Goal: Information Seeking & Learning: Learn about a topic

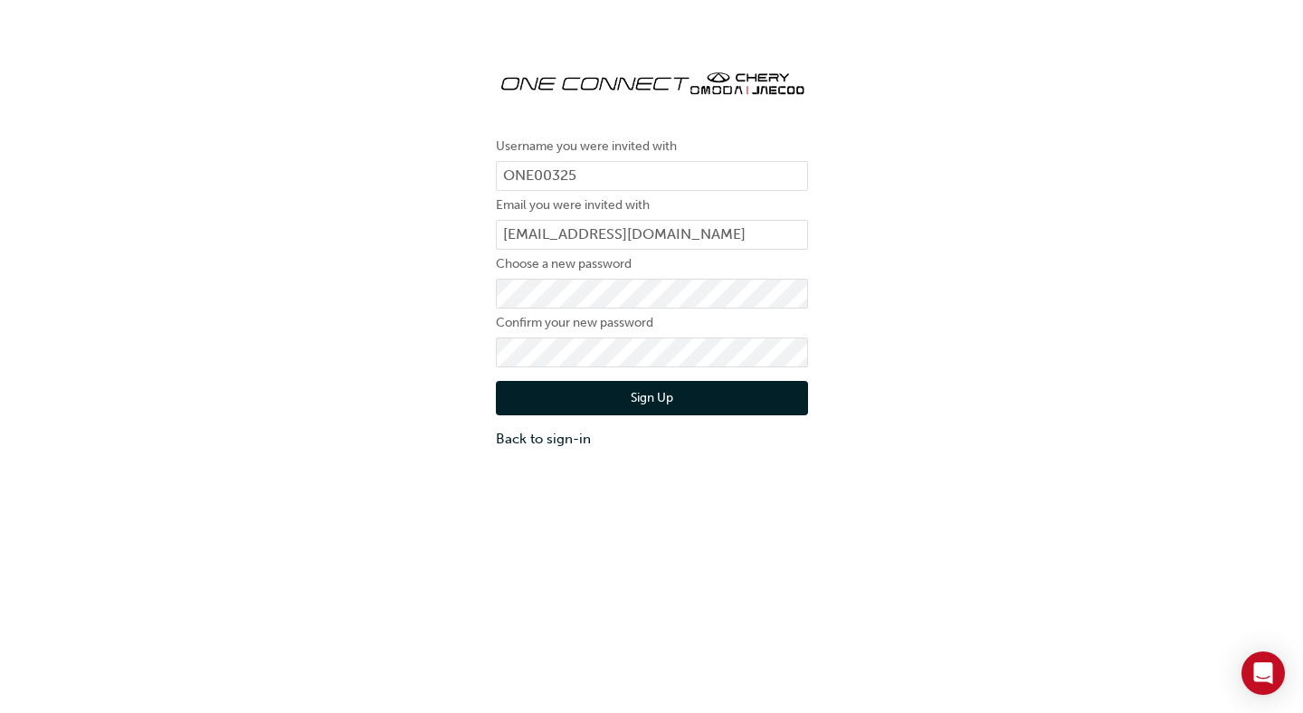
click at [624, 87] on img at bounding box center [652, 81] width 312 height 54
click at [721, 86] on img at bounding box center [652, 81] width 312 height 54
click at [553, 448] on link "Back to sign-in" at bounding box center [652, 439] width 312 height 21
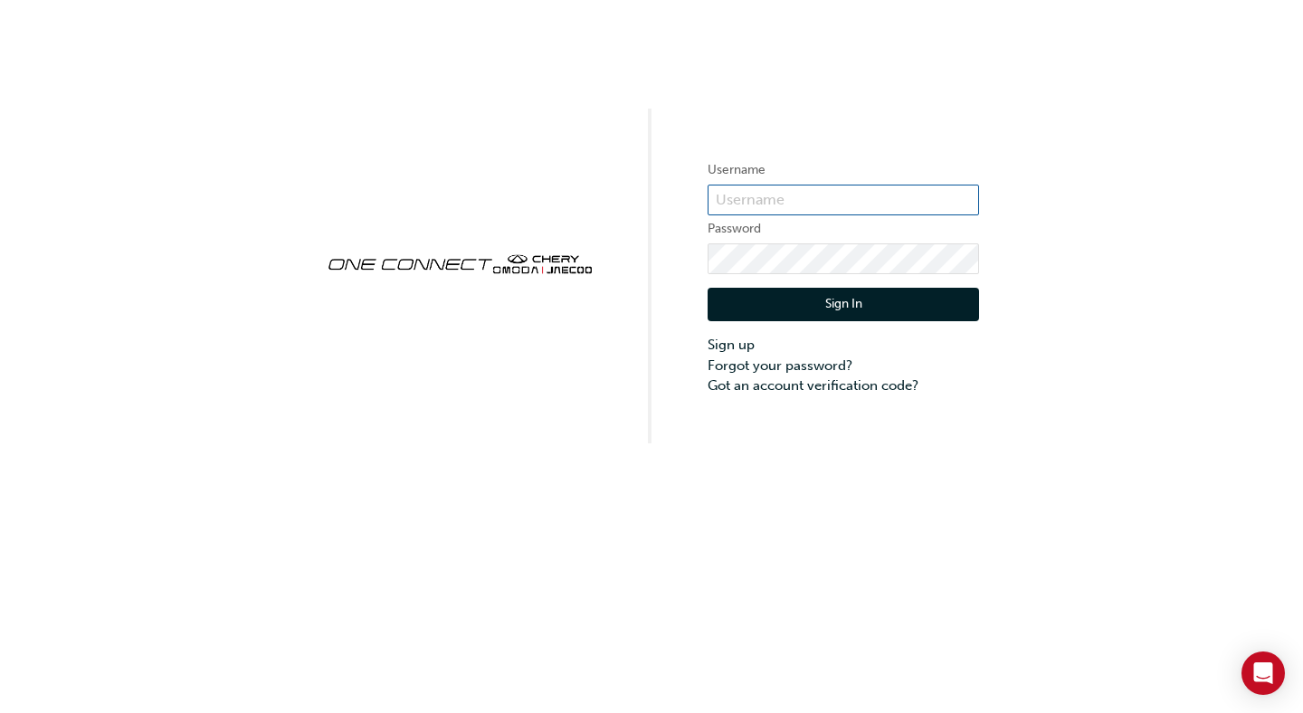
click at [771, 213] on input "text" at bounding box center [844, 200] width 272 height 31
type input "brendonp"
click button "Sign In" at bounding box center [844, 305] width 272 height 34
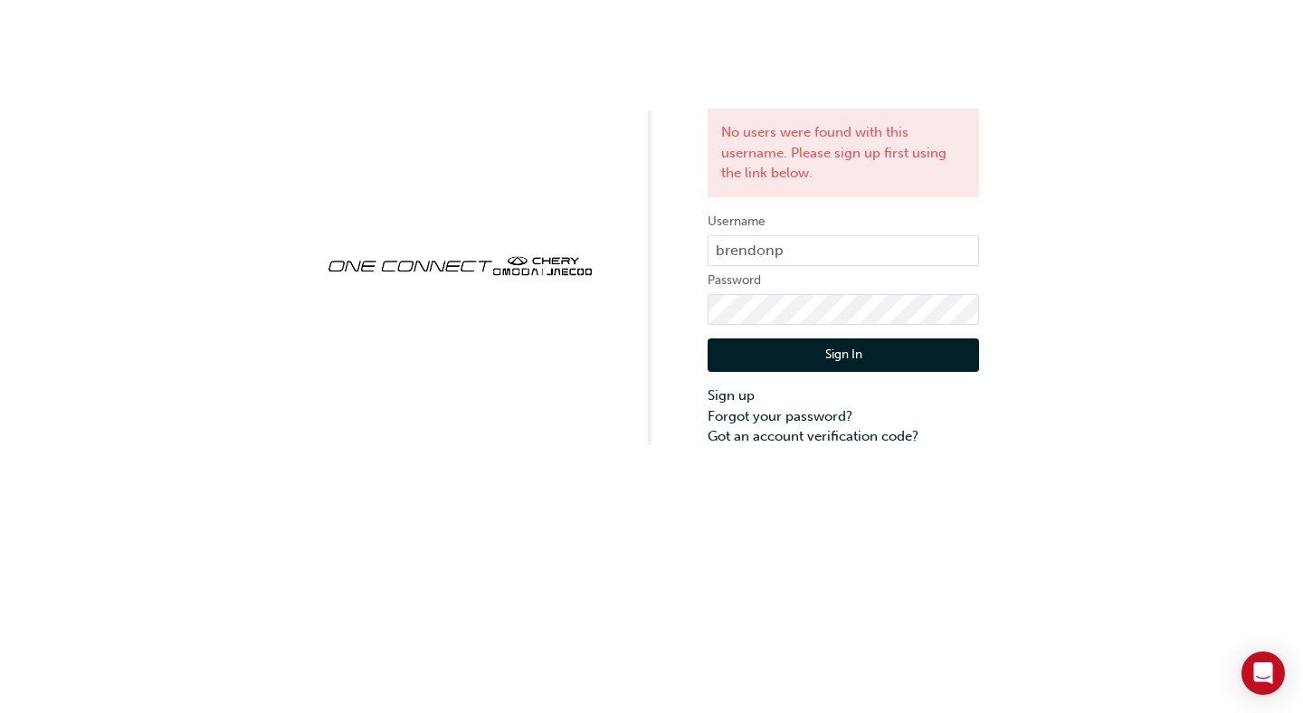
click at [747, 328] on div "Sign In Sign up Forgot your password? Got an account verification code?" at bounding box center [844, 386] width 272 height 122
click at [379, 214] on div "No users were found with this username. Please sign up first using the link bel…" at bounding box center [651, 223] width 1303 height 447
click button "Sign In" at bounding box center [844, 355] width 272 height 34
click at [829, 255] on input "brendonp" at bounding box center [844, 250] width 272 height 31
type input "brendonp@lakesidechery.com"
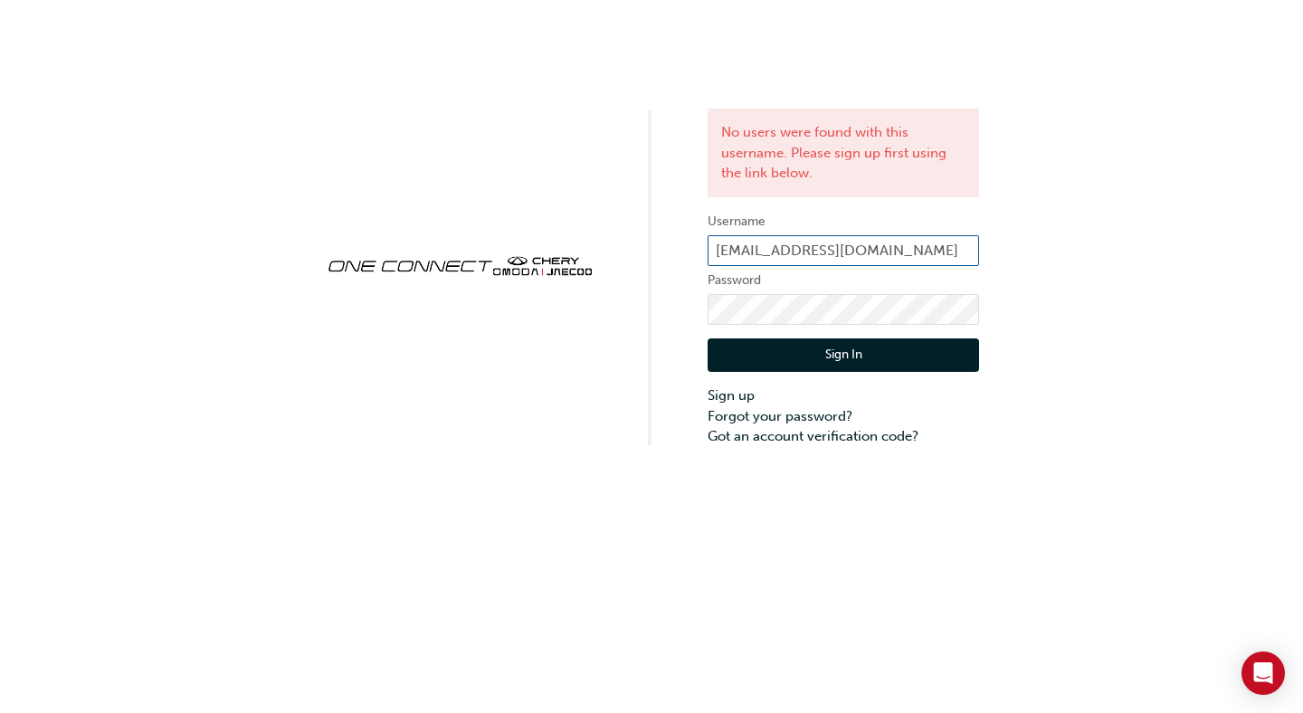
click button "Sign In" at bounding box center [844, 355] width 272 height 34
click at [965, 253] on input "brendonp@lakesidechery.com" at bounding box center [844, 250] width 272 height 31
type input "brendonp@lakesidechery.com.au"
click button "Sign In" at bounding box center [844, 355] width 272 height 34
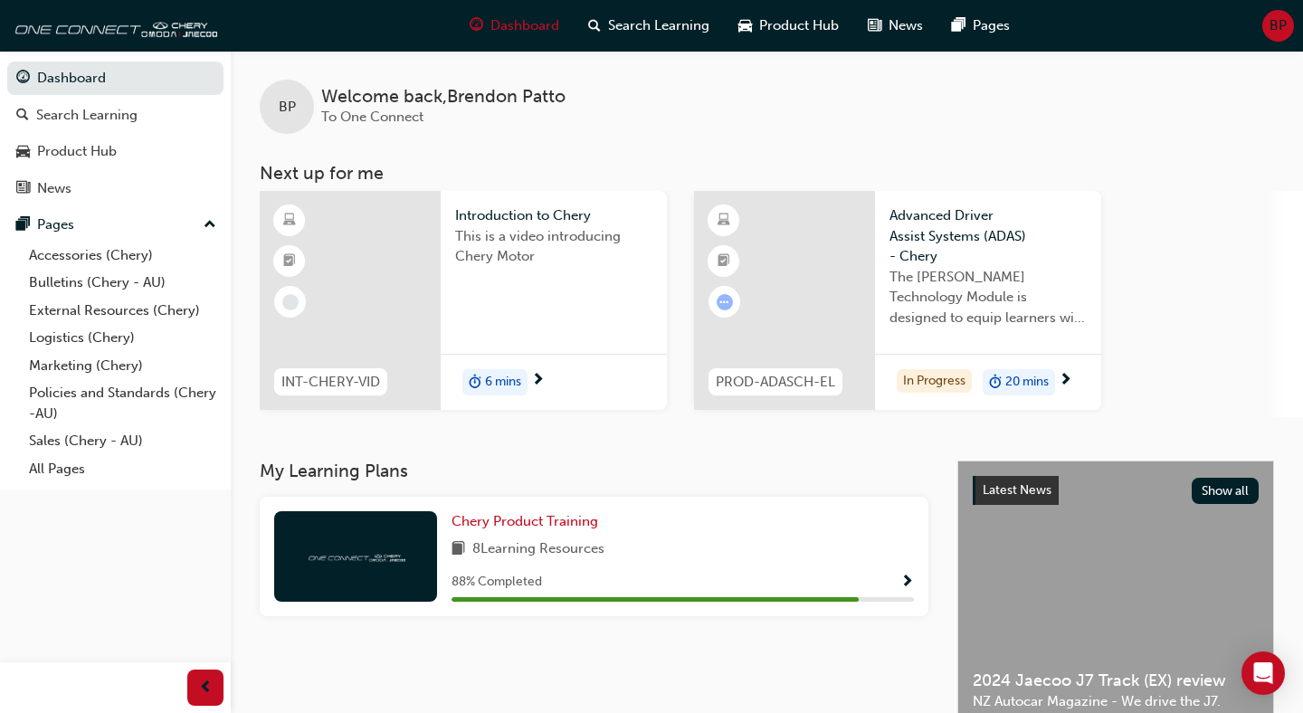
click at [886, 361] on div "In Progress 20 mins" at bounding box center [988, 382] width 226 height 57
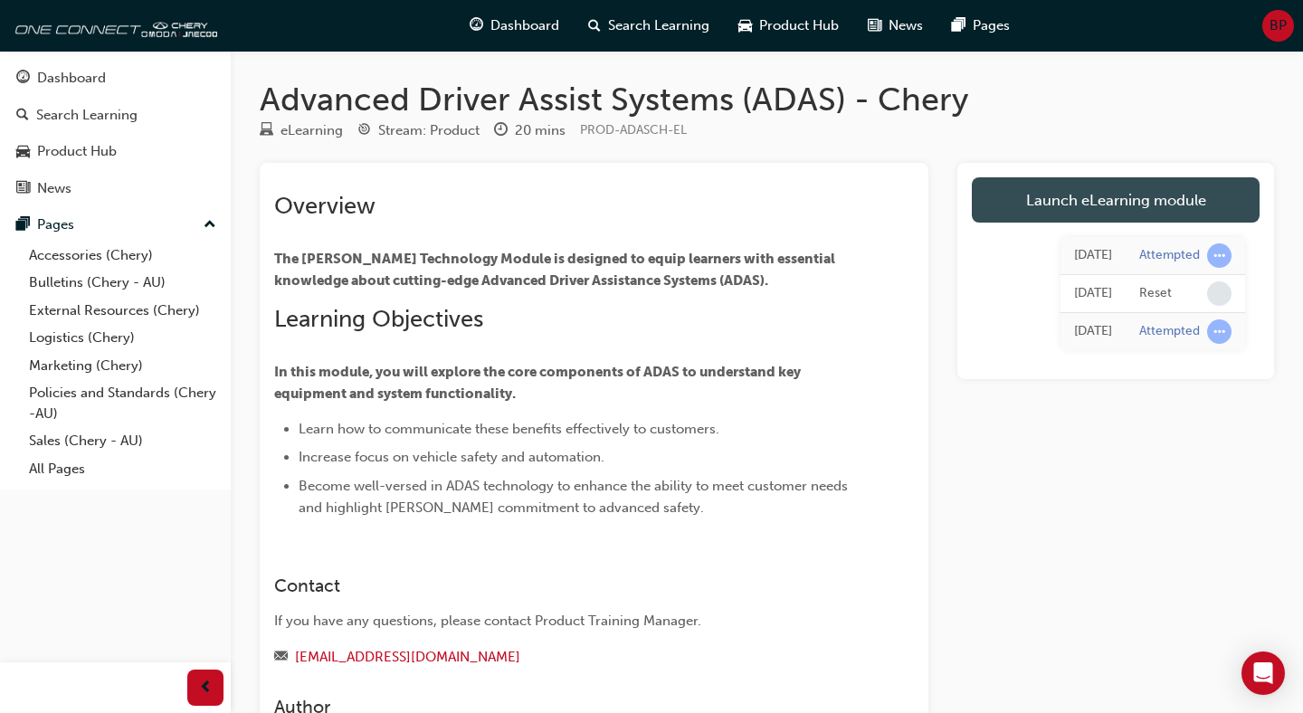
click at [1143, 178] on link "Launch eLearning module" at bounding box center [1116, 199] width 288 height 45
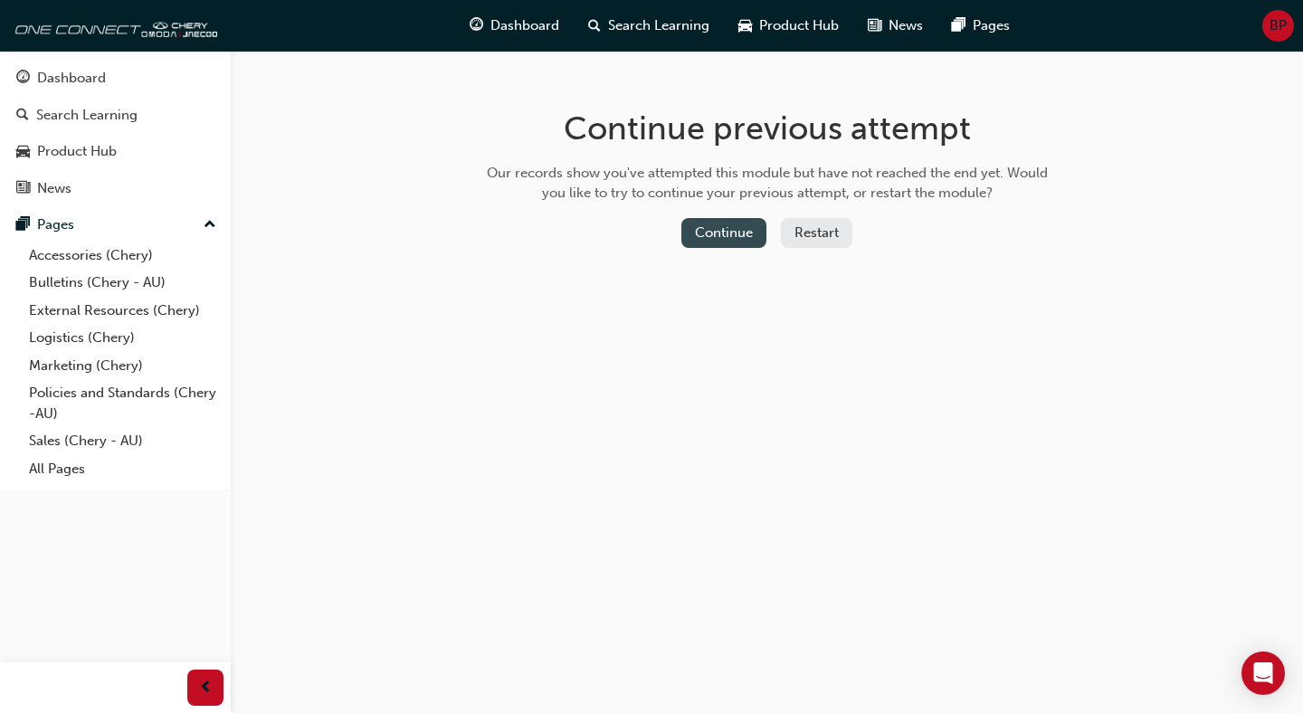
click at [735, 226] on button "Continue" at bounding box center [723, 233] width 85 height 30
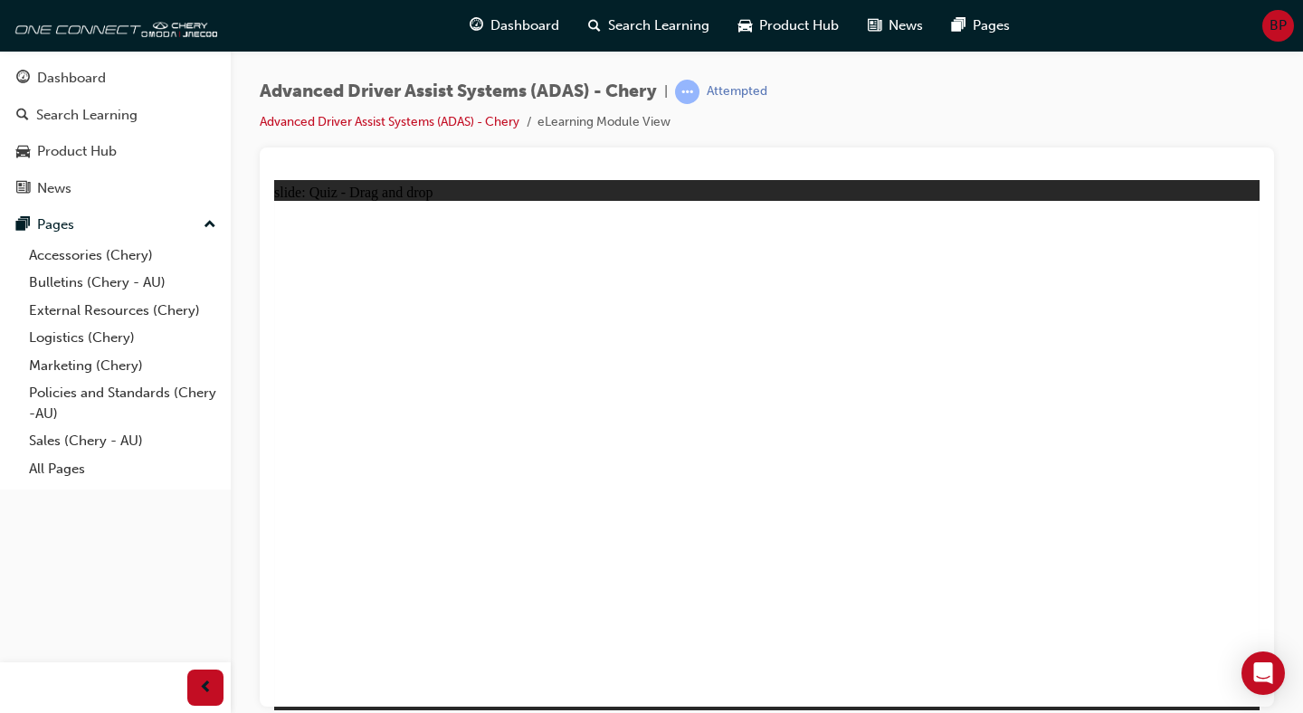
drag, startPoint x: 434, startPoint y: 596, endPoint x: 694, endPoint y: 398, distance: 326.7
drag, startPoint x: 585, startPoint y: 587, endPoint x: 721, endPoint y: 386, distance: 243.7
drag, startPoint x: 710, startPoint y: 596, endPoint x: 1013, endPoint y: 396, distance: 362.5
drag, startPoint x: 895, startPoint y: 605, endPoint x: 821, endPoint y: 257, distance: 355.4
drag, startPoint x: 1001, startPoint y: 593, endPoint x: 867, endPoint y: 349, distance: 277.9
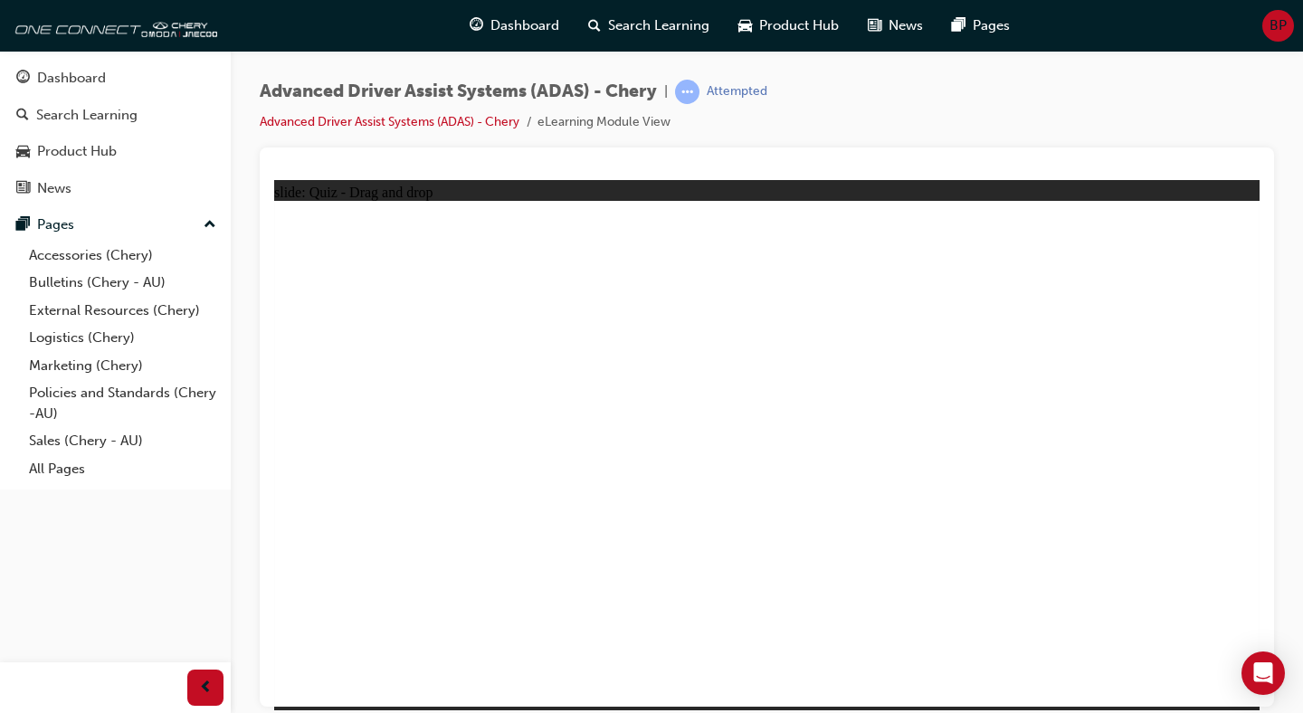
checkbox input "true"
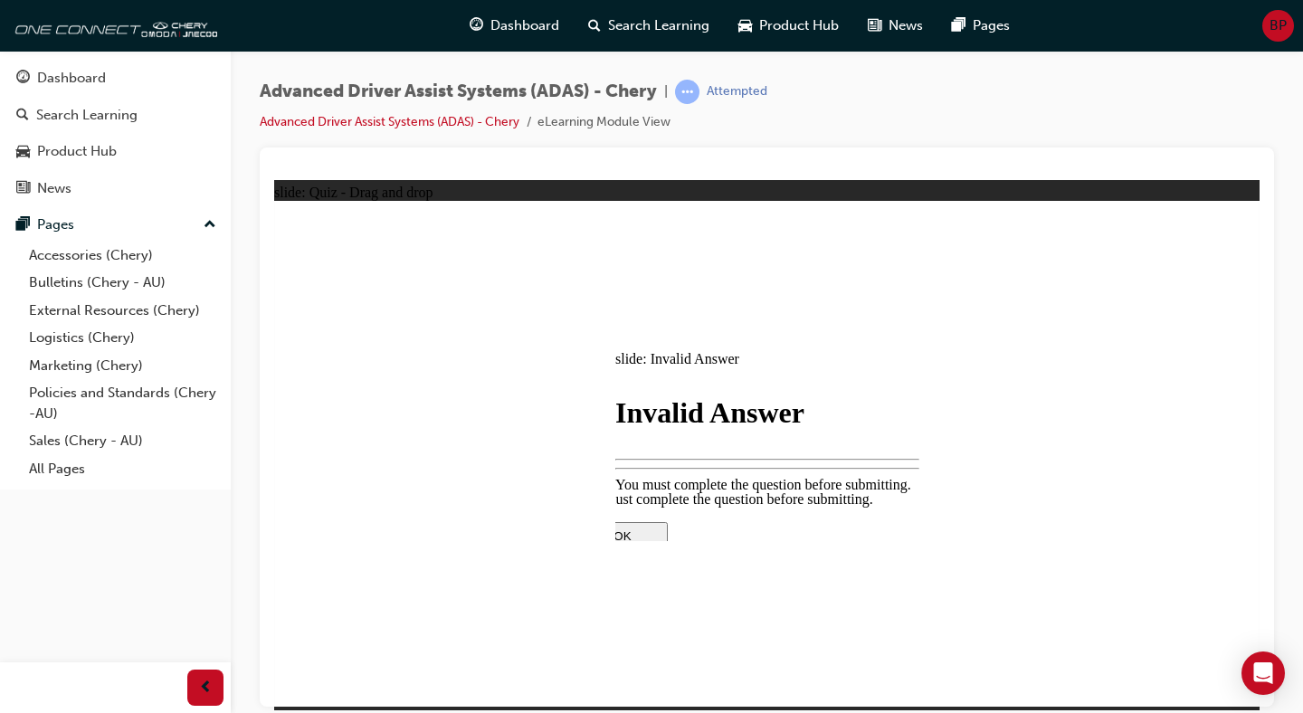
click at [776, 681] on div at bounding box center [767, 681] width 380 height 0
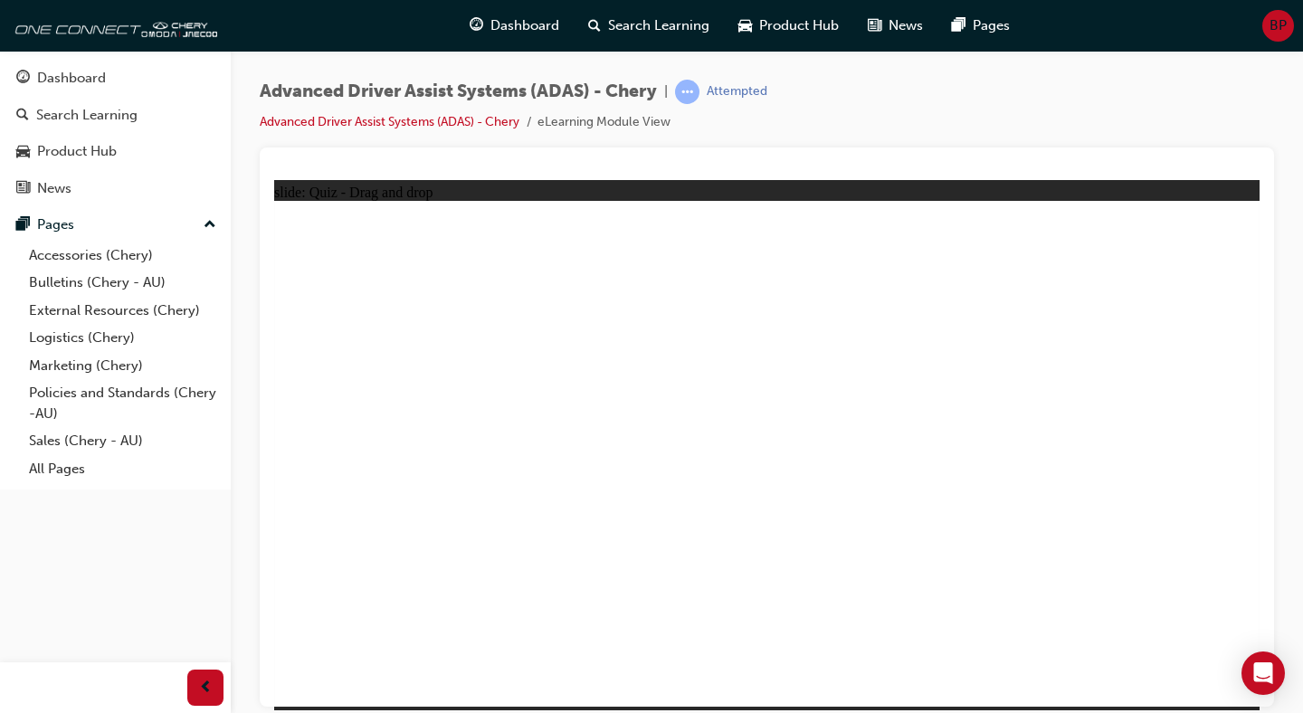
drag, startPoint x: 975, startPoint y: 315, endPoint x: 964, endPoint y: 582, distance: 267.2
drag, startPoint x: 992, startPoint y: 310, endPoint x: 971, endPoint y: 544, distance: 235.3
drag, startPoint x: 1003, startPoint y: 309, endPoint x: 998, endPoint y: 567, distance: 258.0
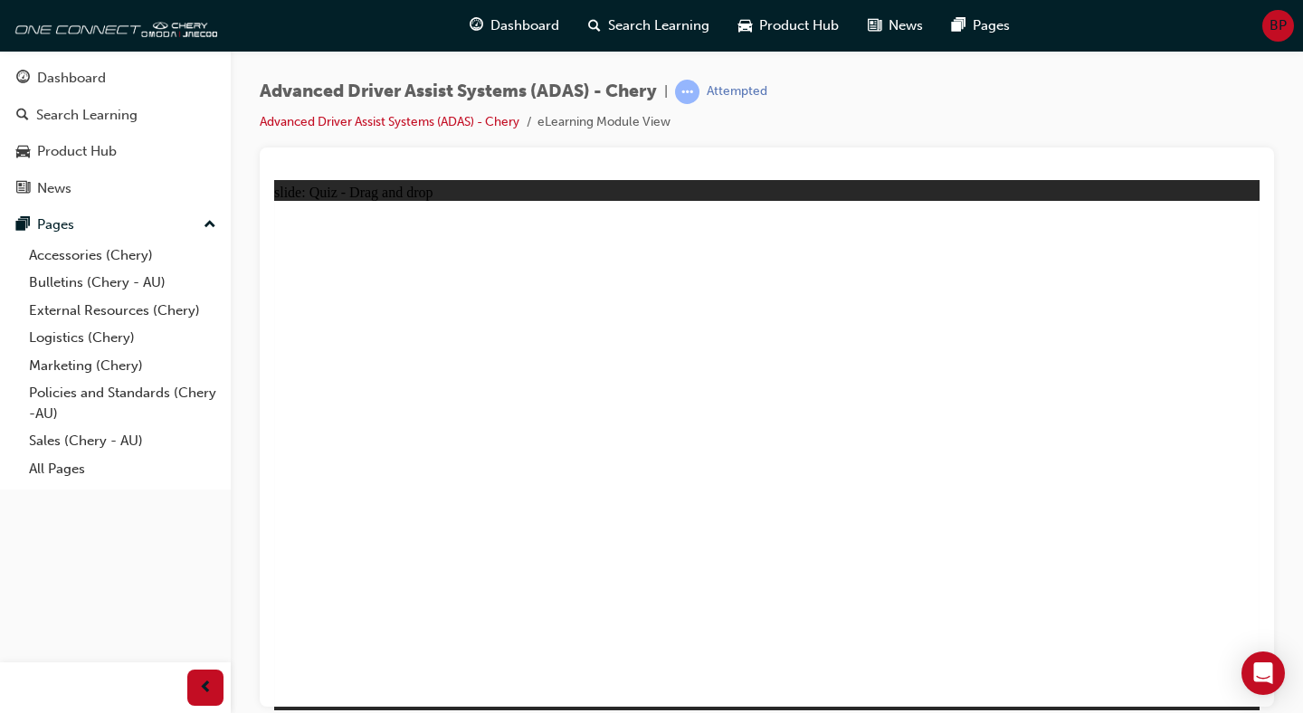
drag, startPoint x: 1000, startPoint y: 303, endPoint x: 987, endPoint y: 548, distance: 244.7
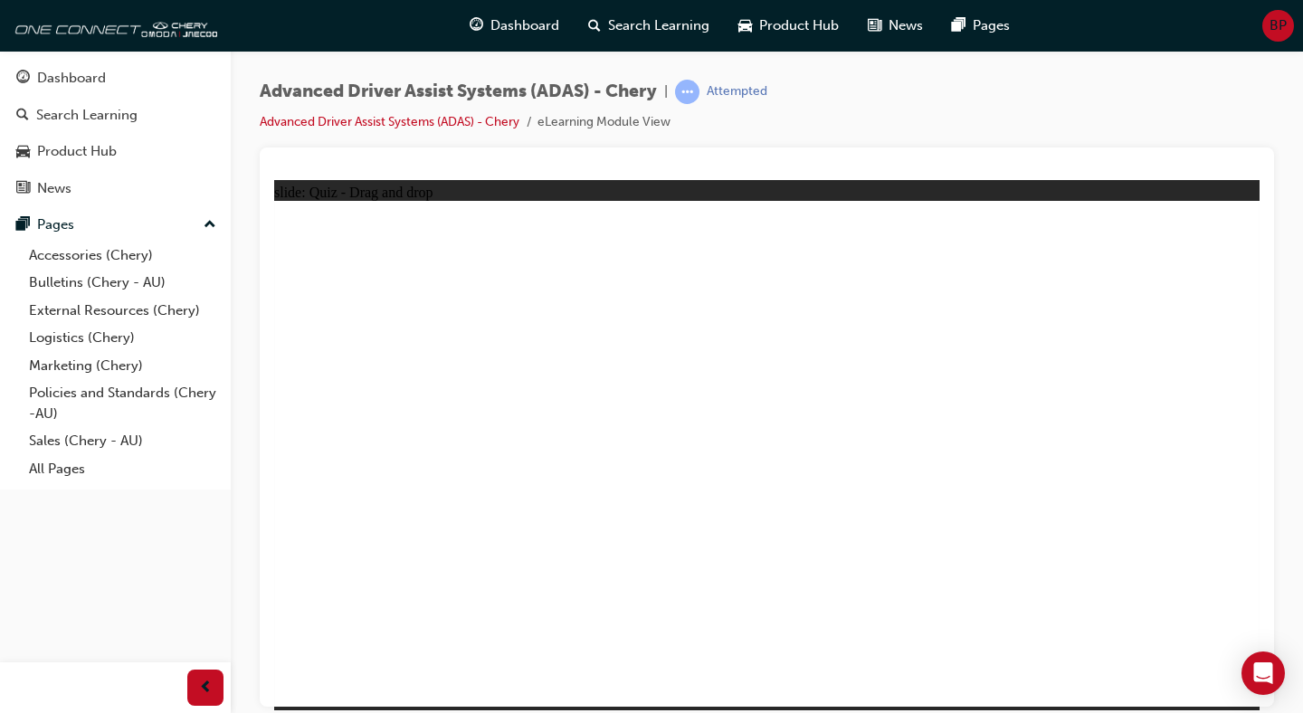
drag, startPoint x: 407, startPoint y: 596, endPoint x: 716, endPoint y: 333, distance: 405.7
drag, startPoint x: 567, startPoint y: 624, endPoint x: 796, endPoint y: 386, distance: 330.3
drag, startPoint x: 764, startPoint y: 577, endPoint x: 1034, endPoint y: 386, distance: 330.7
drag, startPoint x: 878, startPoint y: 602, endPoint x: 1063, endPoint y: 354, distance: 309.2
drag, startPoint x: 1021, startPoint y: 590, endPoint x: 884, endPoint y: 416, distance: 221.1
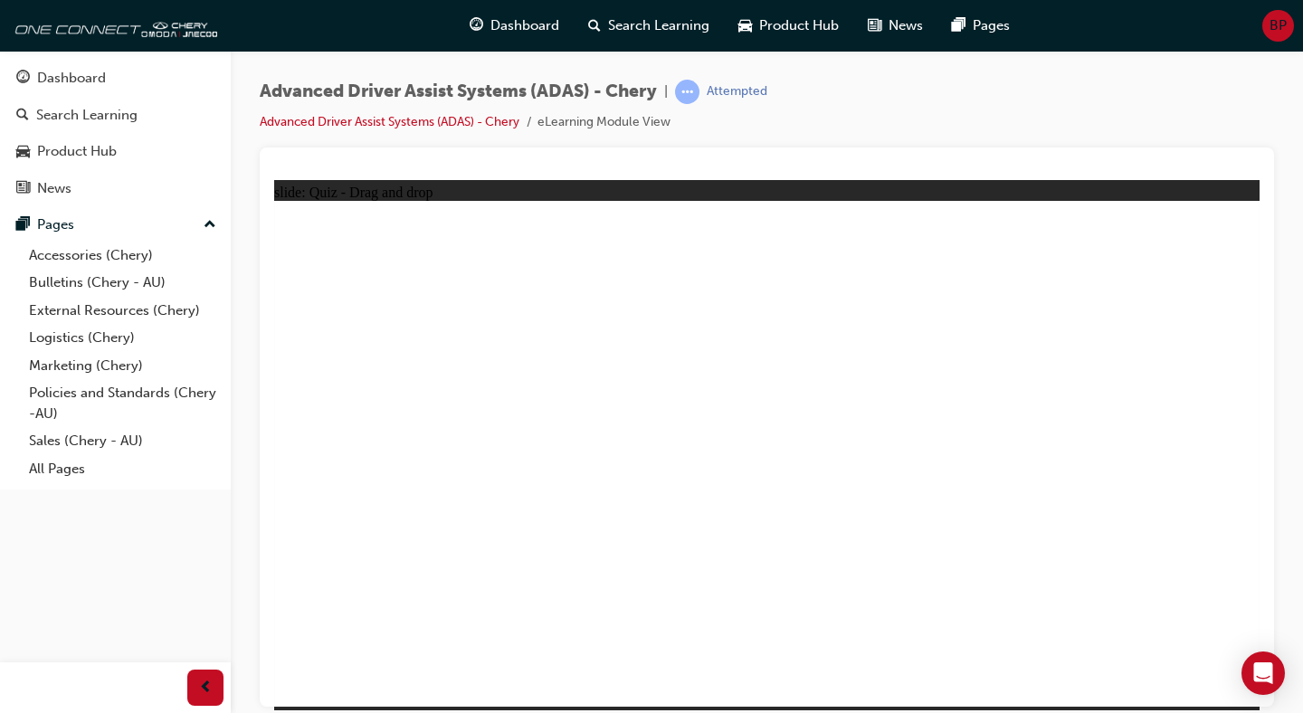
checkbox input "true"
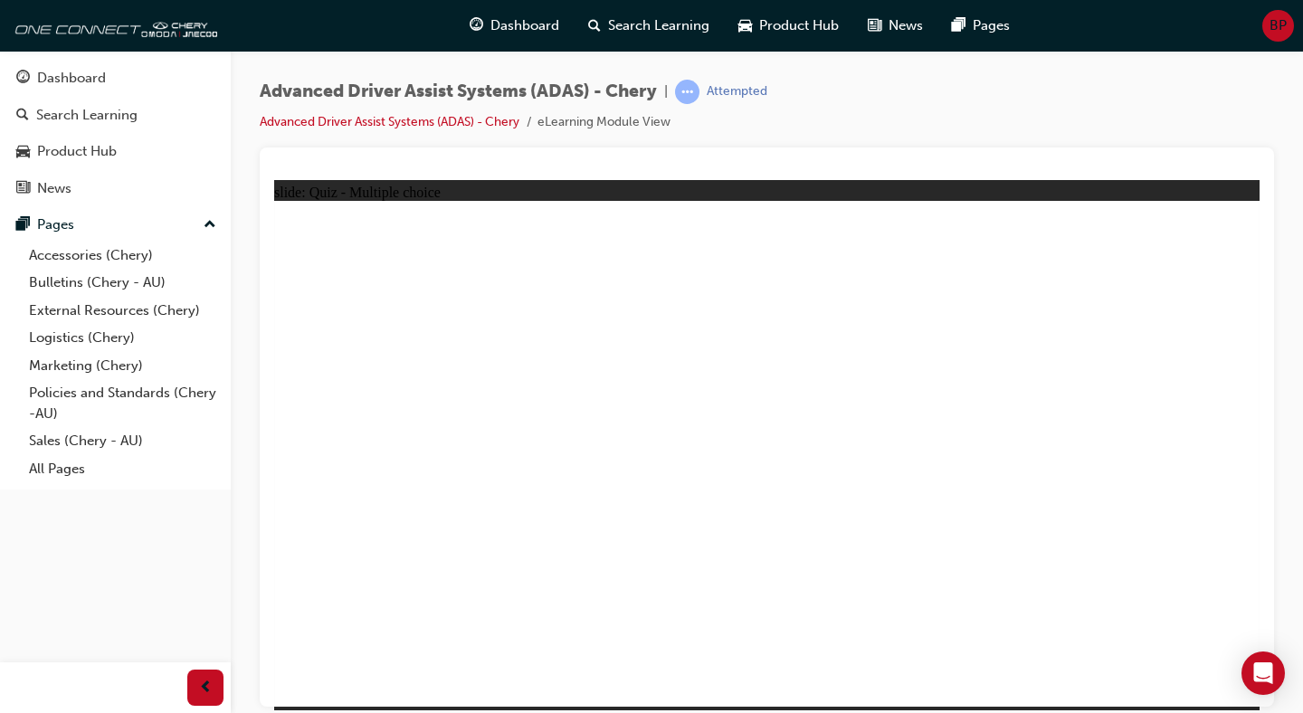
drag, startPoint x: 965, startPoint y: 280, endPoint x: 956, endPoint y: 529, distance: 250.0
drag, startPoint x: 986, startPoint y: 309, endPoint x: 976, endPoint y: 563, distance: 254.5
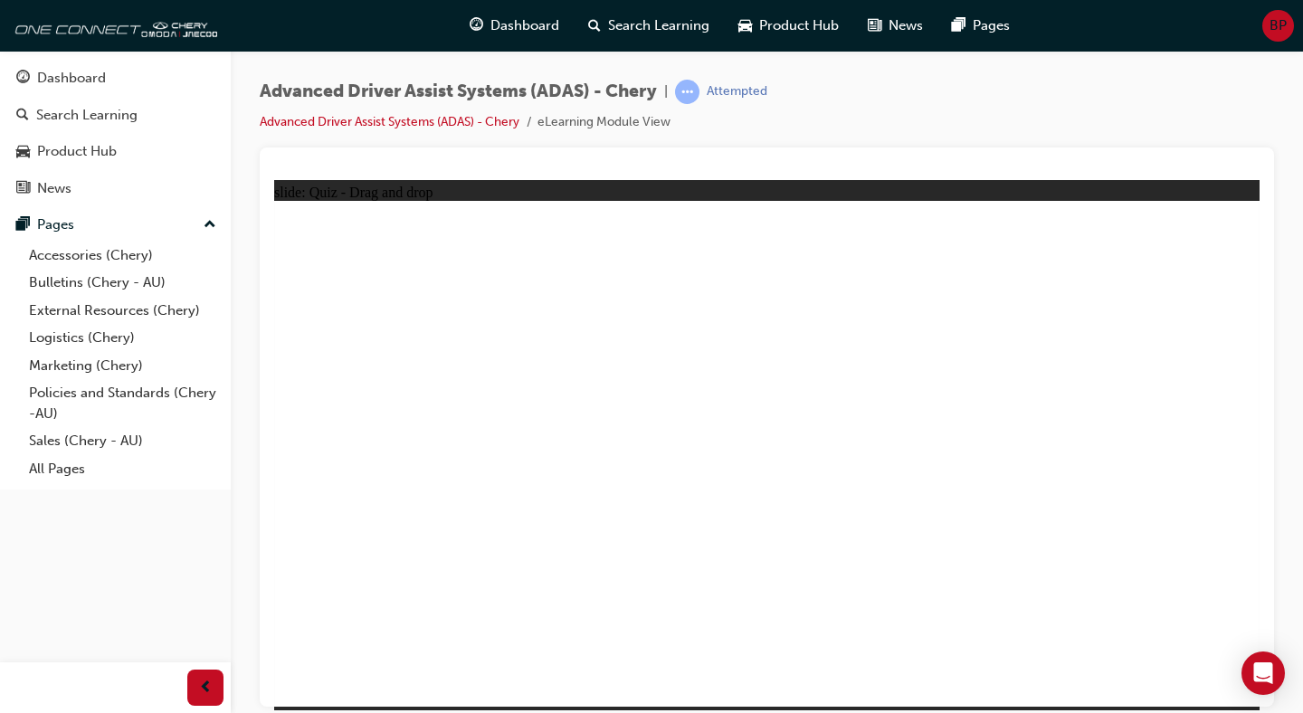
drag, startPoint x: 413, startPoint y: 602, endPoint x: 1068, endPoint y: 272, distance: 733.4
drag, startPoint x: 741, startPoint y: 596, endPoint x: 1039, endPoint y: 353, distance: 384.6
drag, startPoint x: 885, startPoint y: 608, endPoint x: 770, endPoint y: 243, distance: 382.4
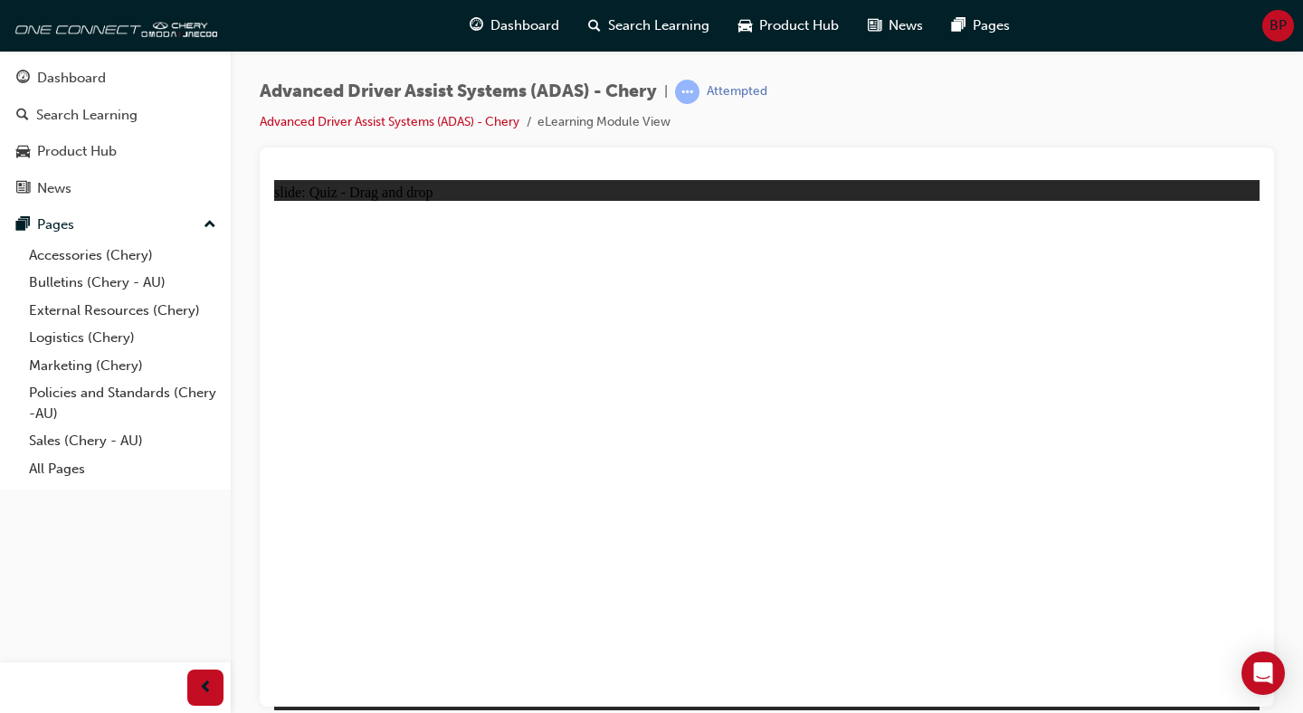
drag, startPoint x: 992, startPoint y: 558, endPoint x: 863, endPoint y: 393, distance: 209.6
drag, startPoint x: 1041, startPoint y: 641, endPoint x: 782, endPoint y: 275, distance: 448.0
drag, startPoint x: 611, startPoint y: 603, endPoint x: 736, endPoint y: 415, distance: 225.9
drag, startPoint x: 776, startPoint y: 505, endPoint x: 785, endPoint y: 554, distance: 49.7
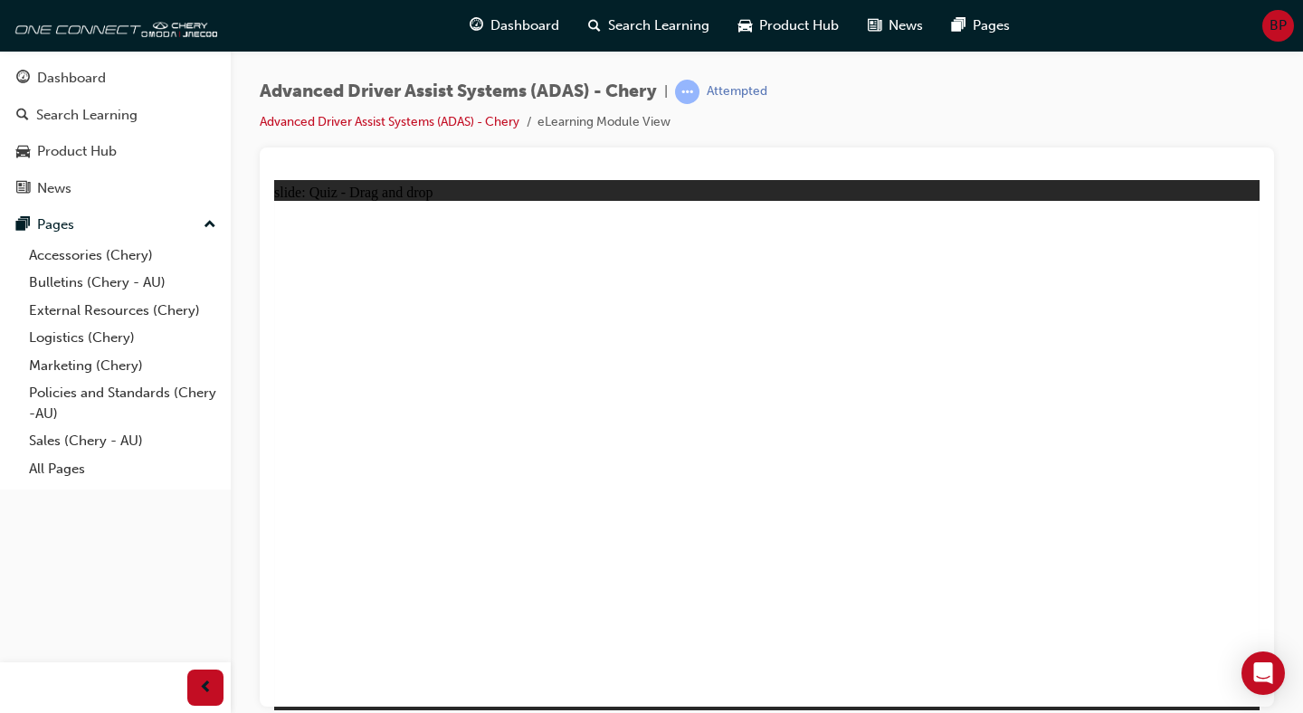
checkbox input "true"
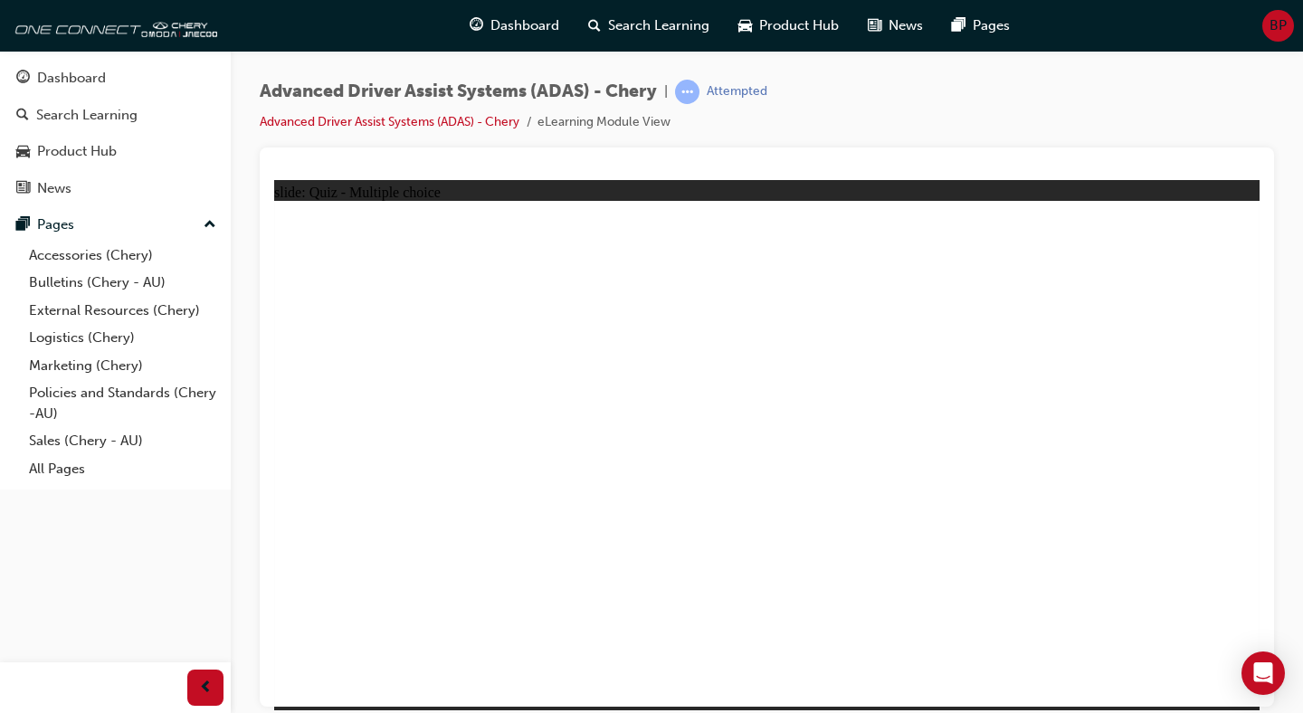
drag, startPoint x: 890, startPoint y: 296, endPoint x: 897, endPoint y: 579, distance: 283.4
drag, startPoint x: 1138, startPoint y: 620, endPoint x: 1160, endPoint y: 634, distance: 26.4
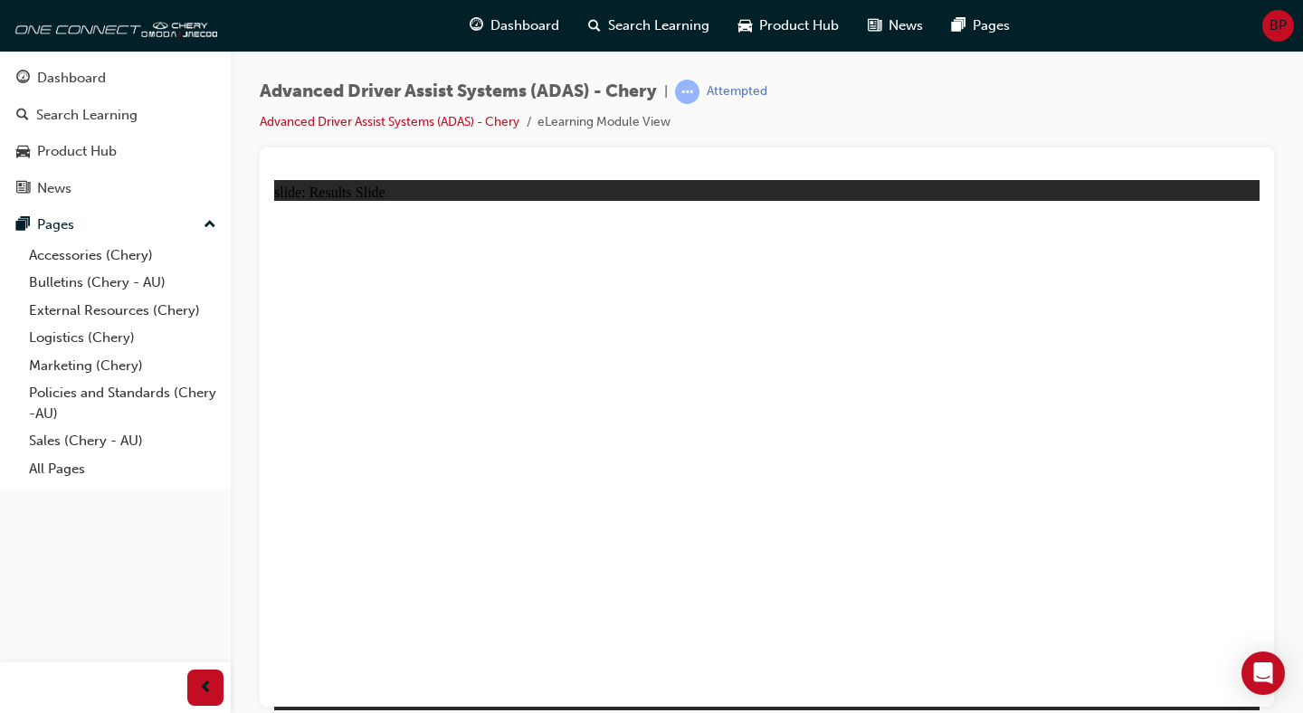
drag, startPoint x: 454, startPoint y: 594, endPoint x: 715, endPoint y: 405, distance: 321.5
drag, startPoint x: 566, startPoint y: 591, endPoint x: 860, endPoint y: 406, distance: 347.3
drag, startPoint x: 702, startPoint y: 609, endPoint x: 1064, endPoint y: 366, distance: 436.3
drag, startPoint x: 872, startPoint y: 600, endPoint x: 1046, endPoint y: 381, distance: 279.6
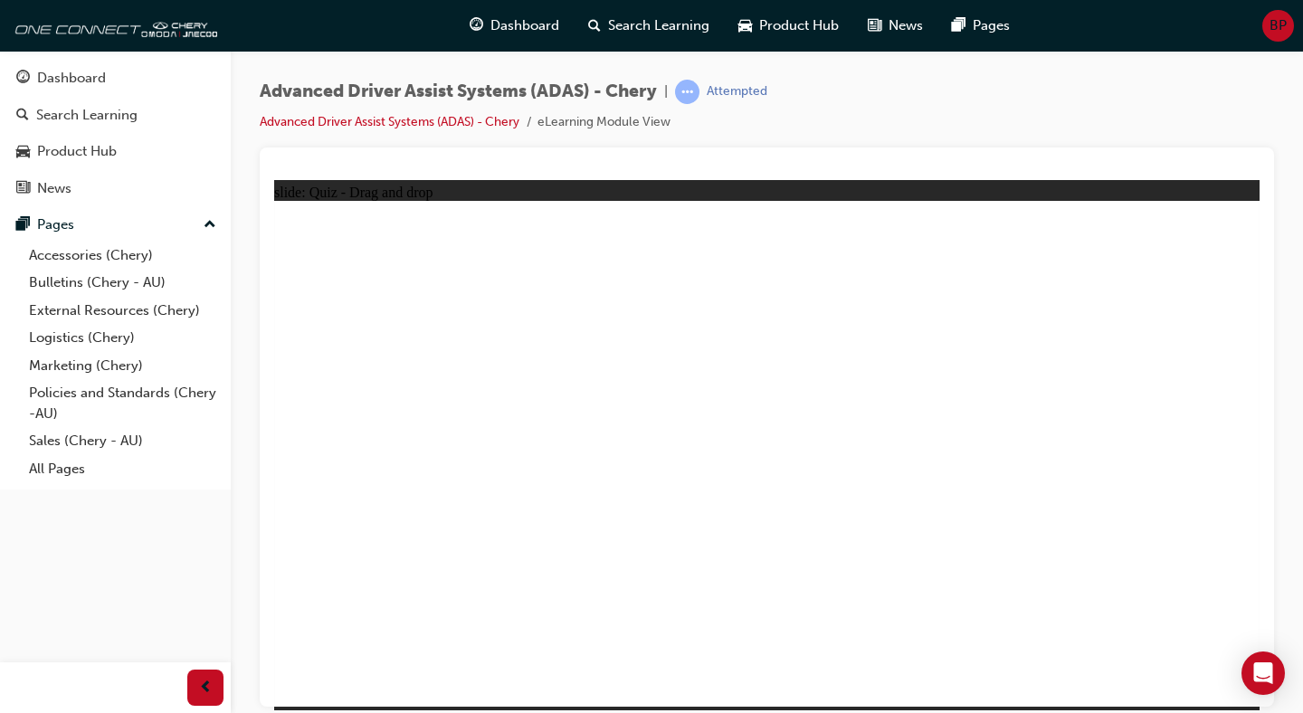
drag, startPoint x: 1028, startPoint y: 590, endPoint x: 831, endPoint y: 299, distance: 351.9
drag, startPoint x: 758, startPoint y: 237, endPoint x: 1057, endPoint y: 341, distance: 316.3
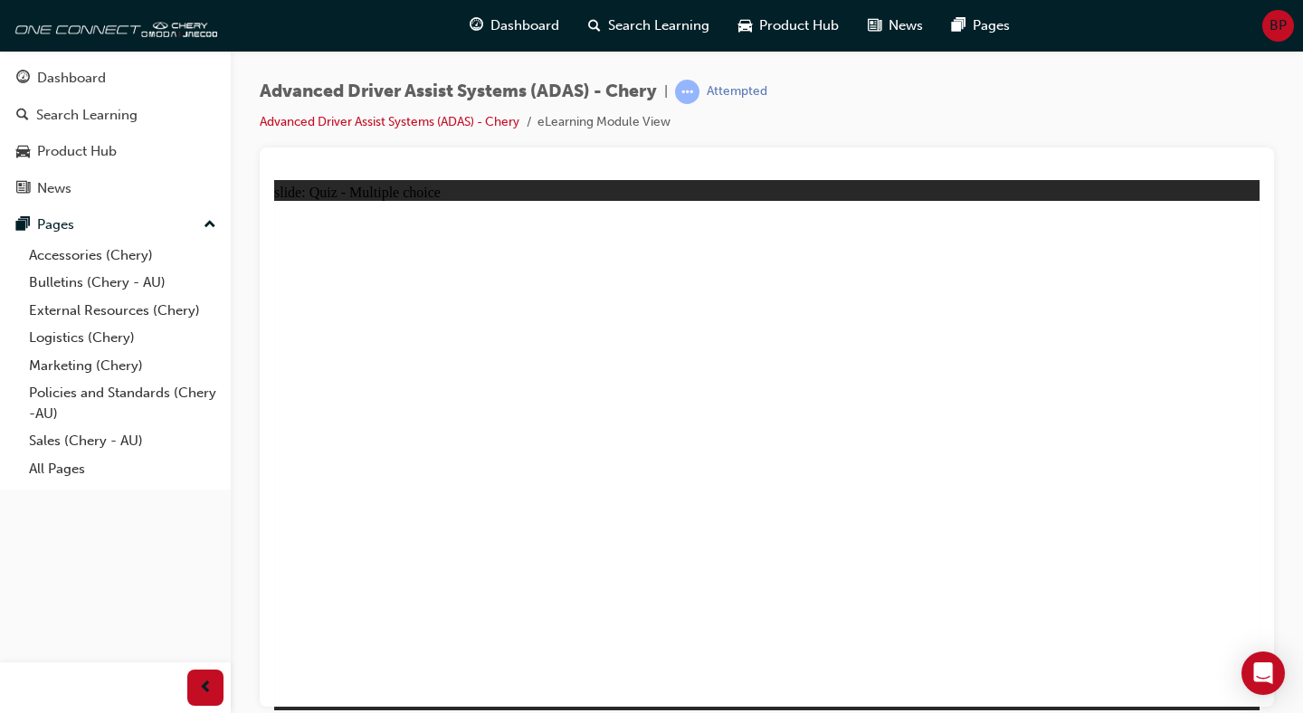
checkbox input "true"
drag, startPoint x: 975, startPoint y: 289, endPoint x: 973, endPoint y: 559, distance: 270.6
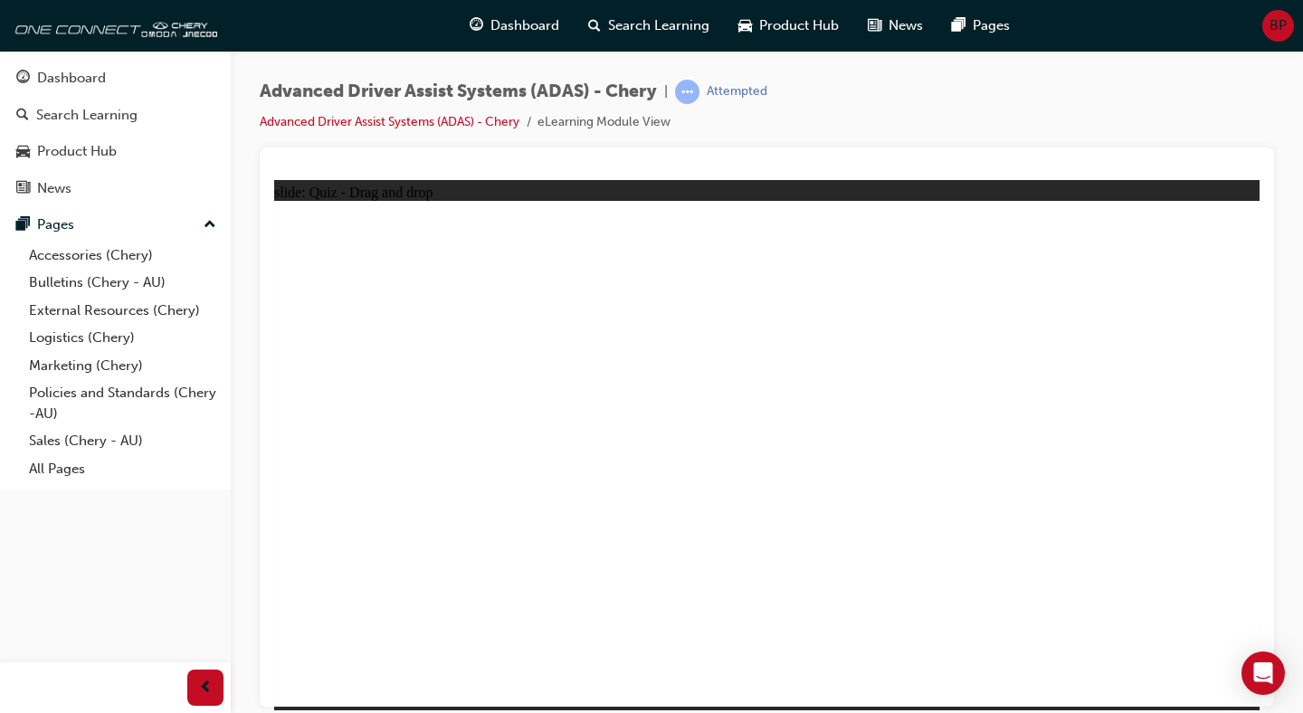
drag, startPoint x: 502, startPoint y: 597, endPoint x: 505, endPoint y: 606, distance: 9.4
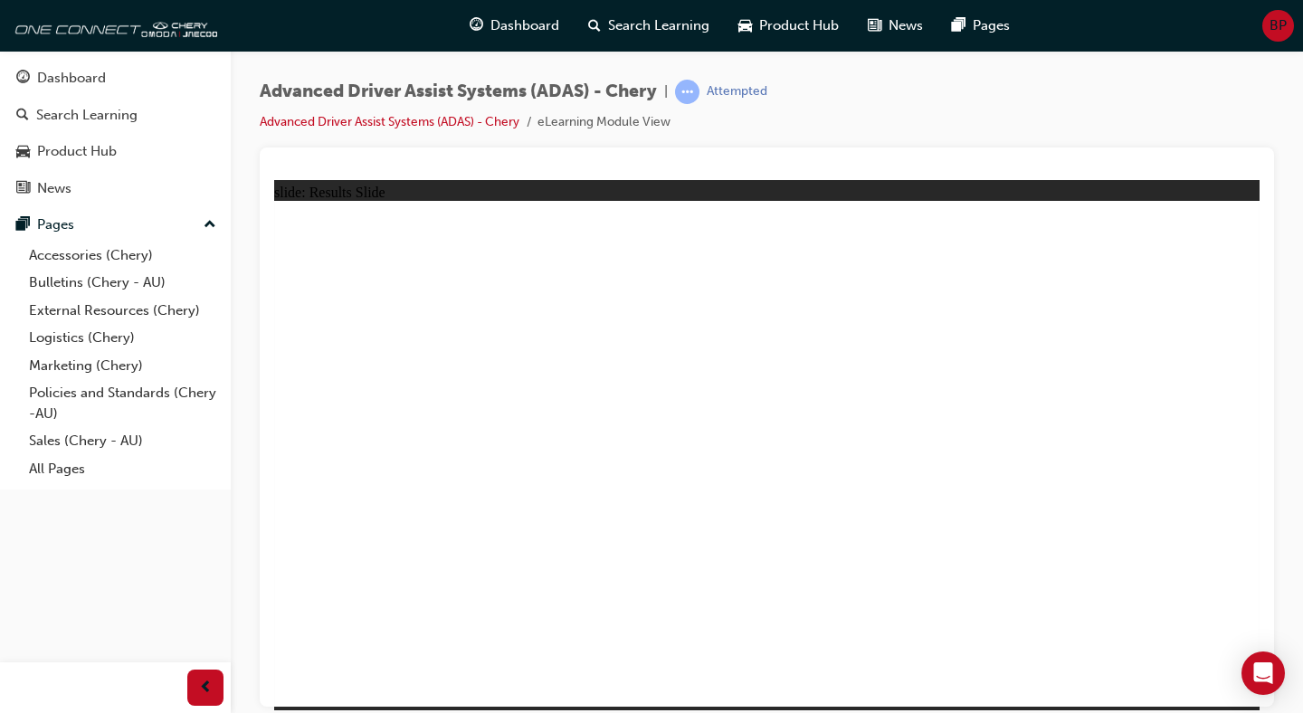
drag, startPoint x: 546, startPoint y: 590, endPoint x: 717, endPoint y: 424, distance: 238.1
drag, startPoint x: 430, startPoint y: 603, endPoint x: 809, endPoint y: 361, distance: 449.7
drag, startPoint x: 720, startPoint y: 586, endPoint x: 1044, endPoint y: 417, distance: 364.3
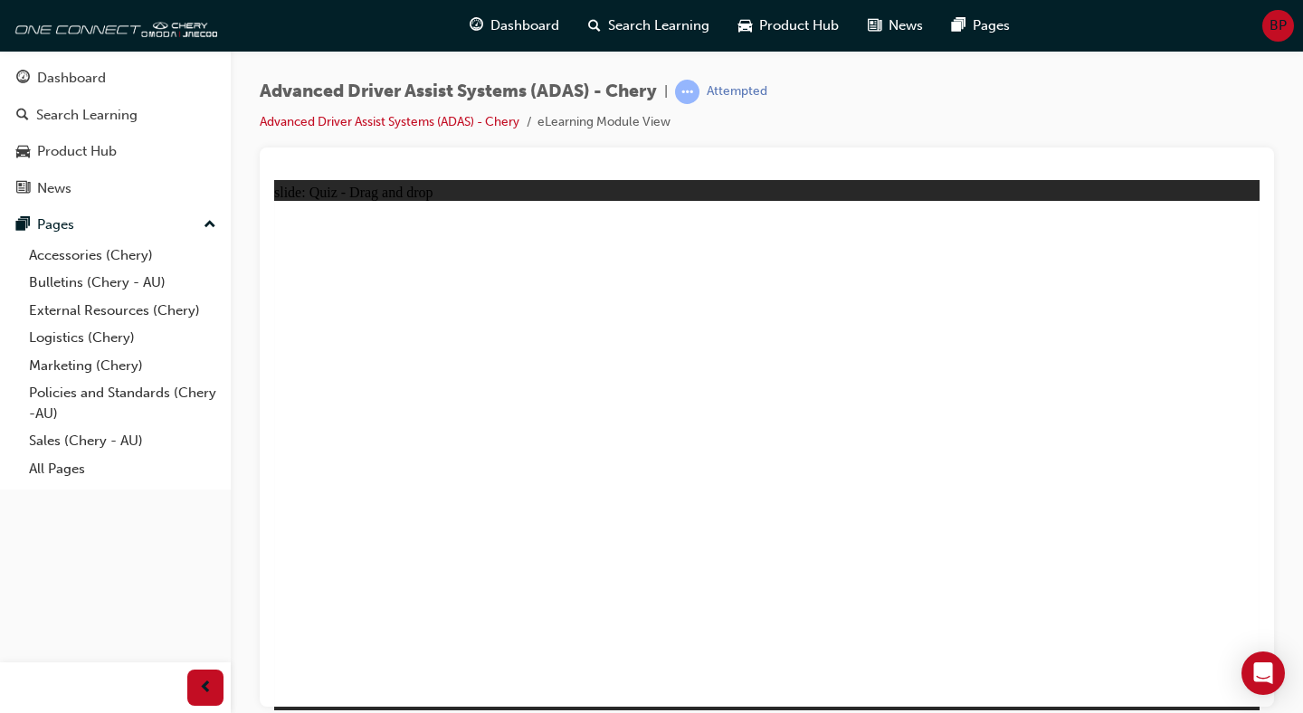
drag, startPoint x: 867, startPoint y: 619, endPoint x: 1053, endPoint y: 345, distance: 331.6
drag, startPoint x: 1032, startPoint y: 597, endPoint x: 847, endPoint y: 400, distance: 270.2
checkbox input "true"
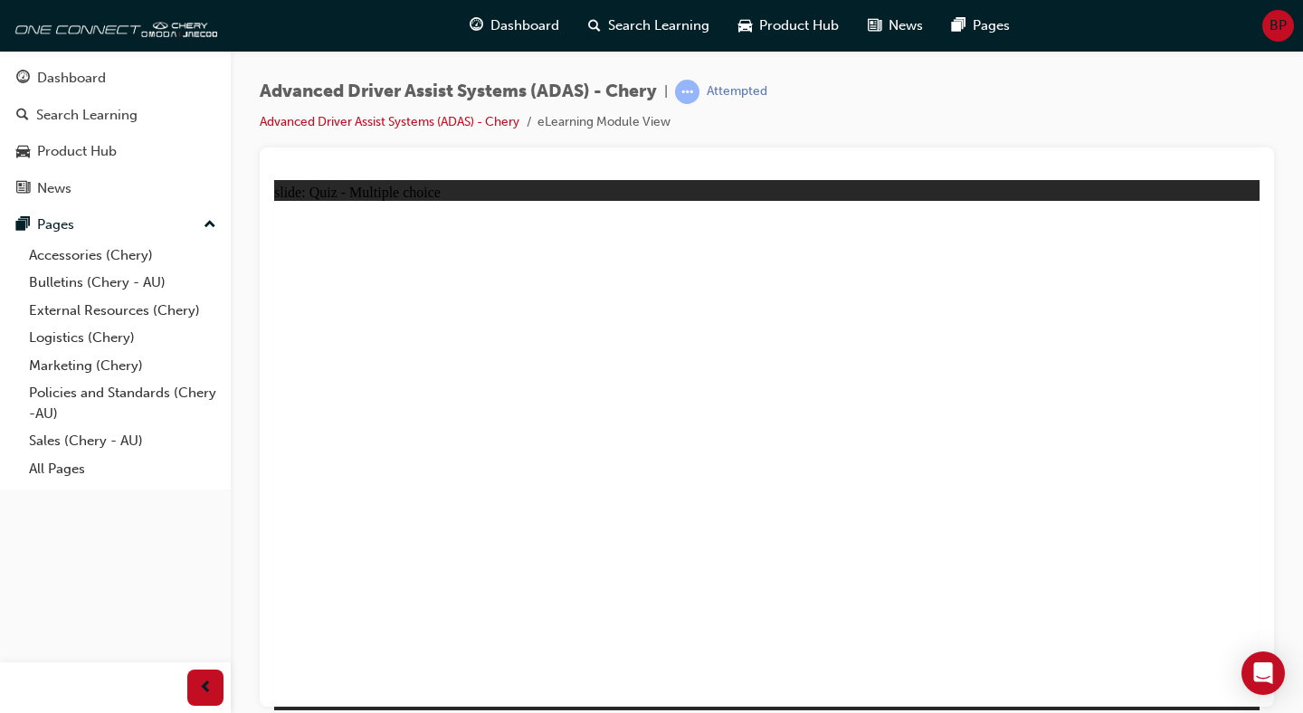
drag, startPoint x: 922, startPoint y: 301, endPoint x: 951, endPoint y: 492, distance: 193.1
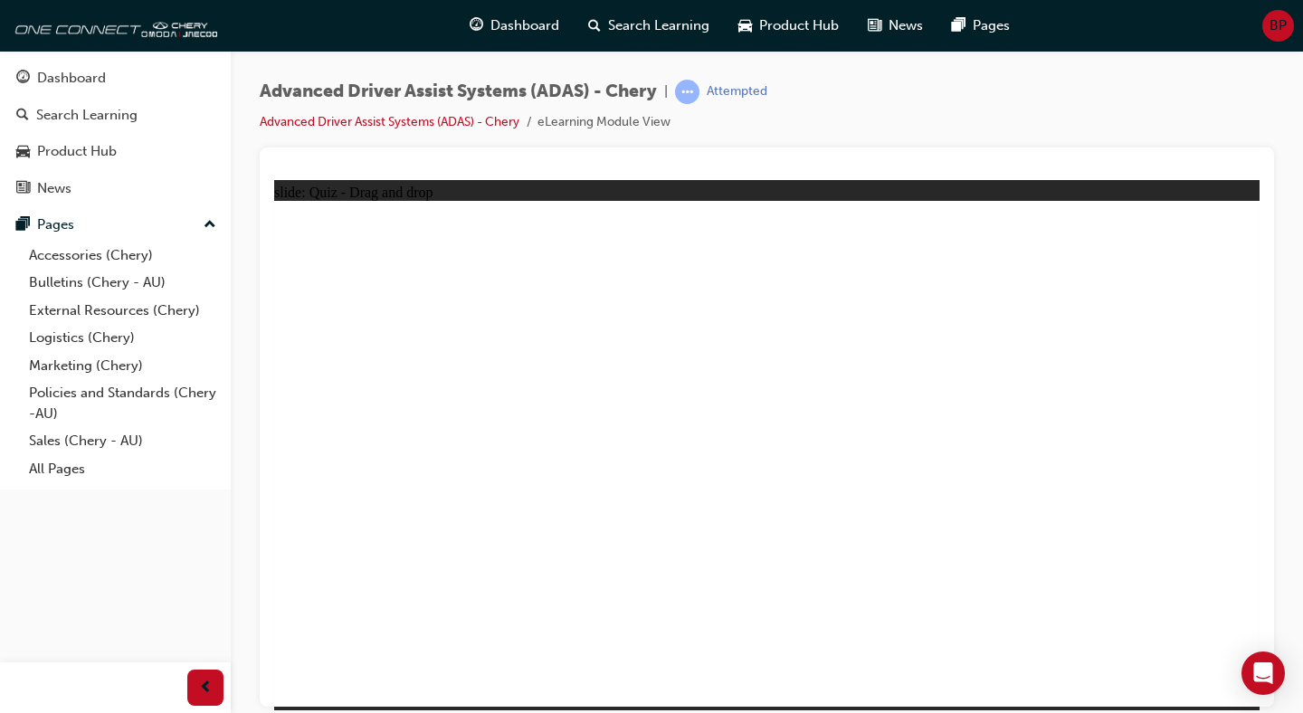
drag, startPoint x: 970, startPoint y: 301, endPoint x: 968, endPoint y: 542, distance: 240.7
drag, startPoint x: 462, startPoint y: 604, endPoint x: 731, endPoint y: 345, distance: 373.8
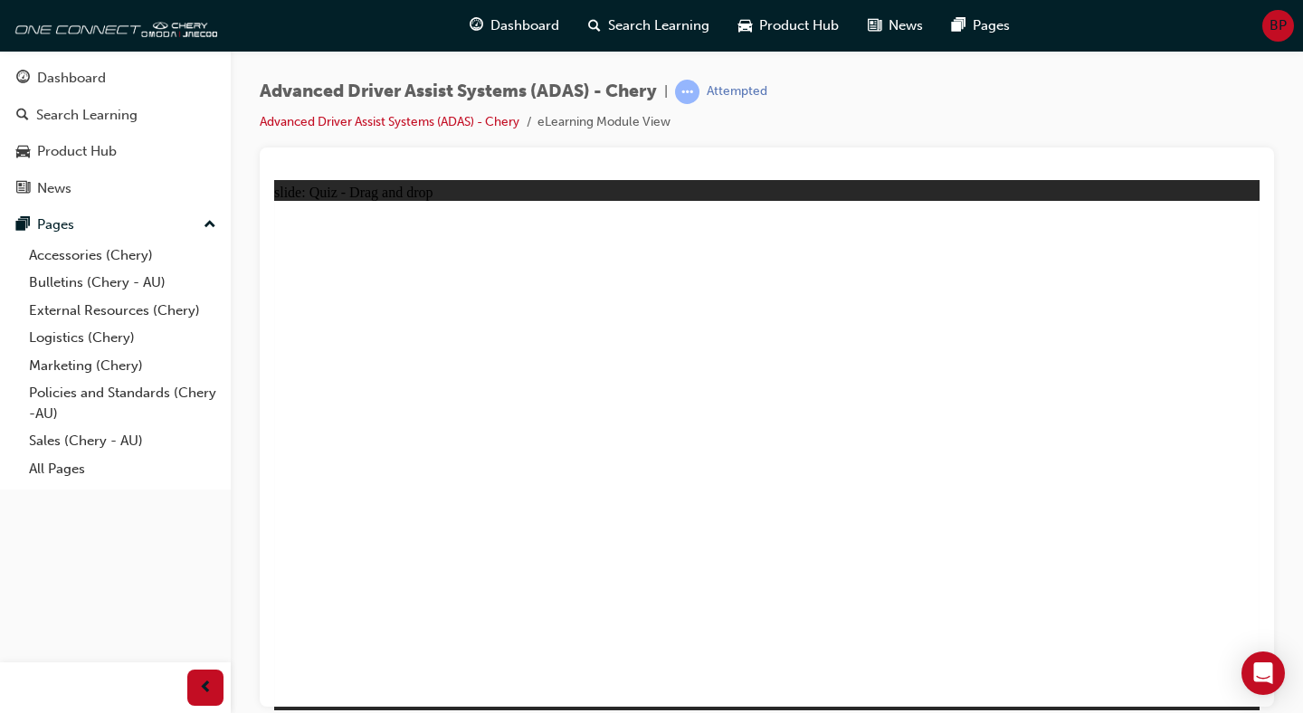
drag, startPoint x: 589, startPoint y: 585, endPoint x: 767, endPoint y: 415, distance: 245.8
drag, startPoint x: 734, startPoint y: 605, endPoint x: 756, endPoint y: 411, distance: 195.8
drag, startPoint x: 890, startPoint y: 587, endPoint x: 1035, endPoint y: 365, distance: 266.1
drag, startPoint x: 1060, startPoint y: 617, endPoint x: 921, endPoint y: 432, distance: 231.5
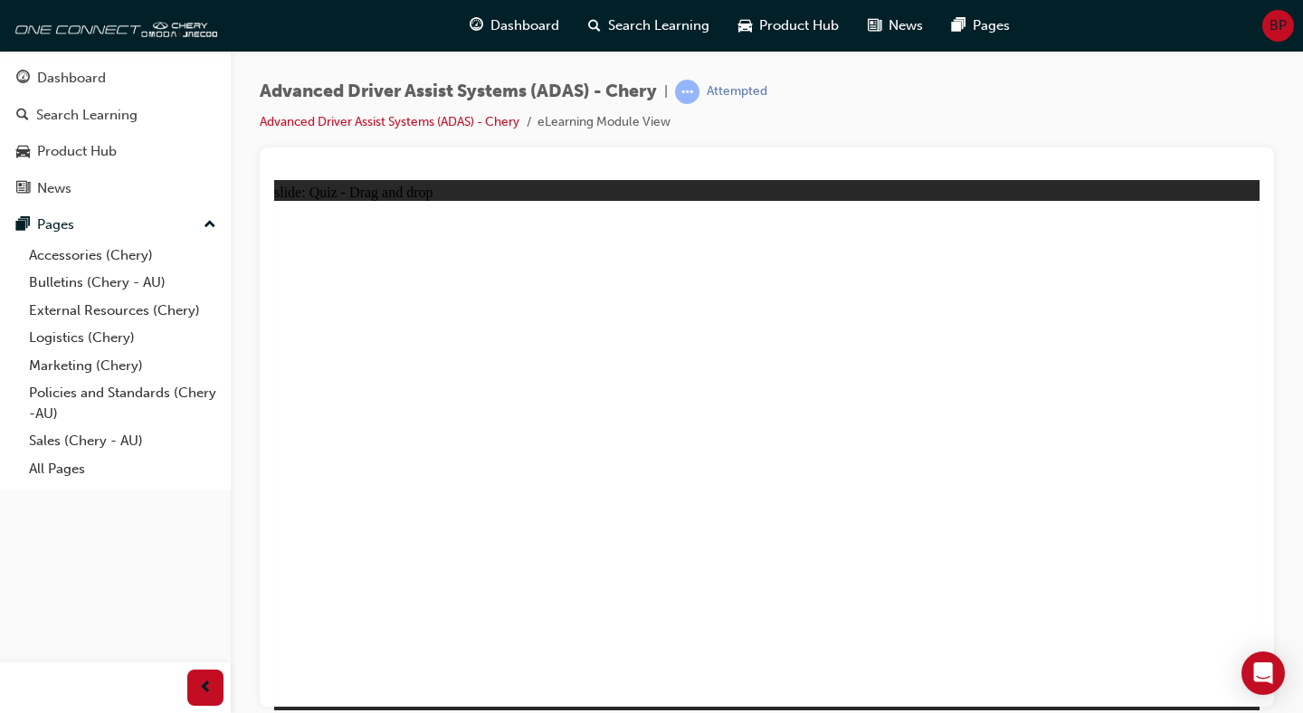
checkbox input "true"
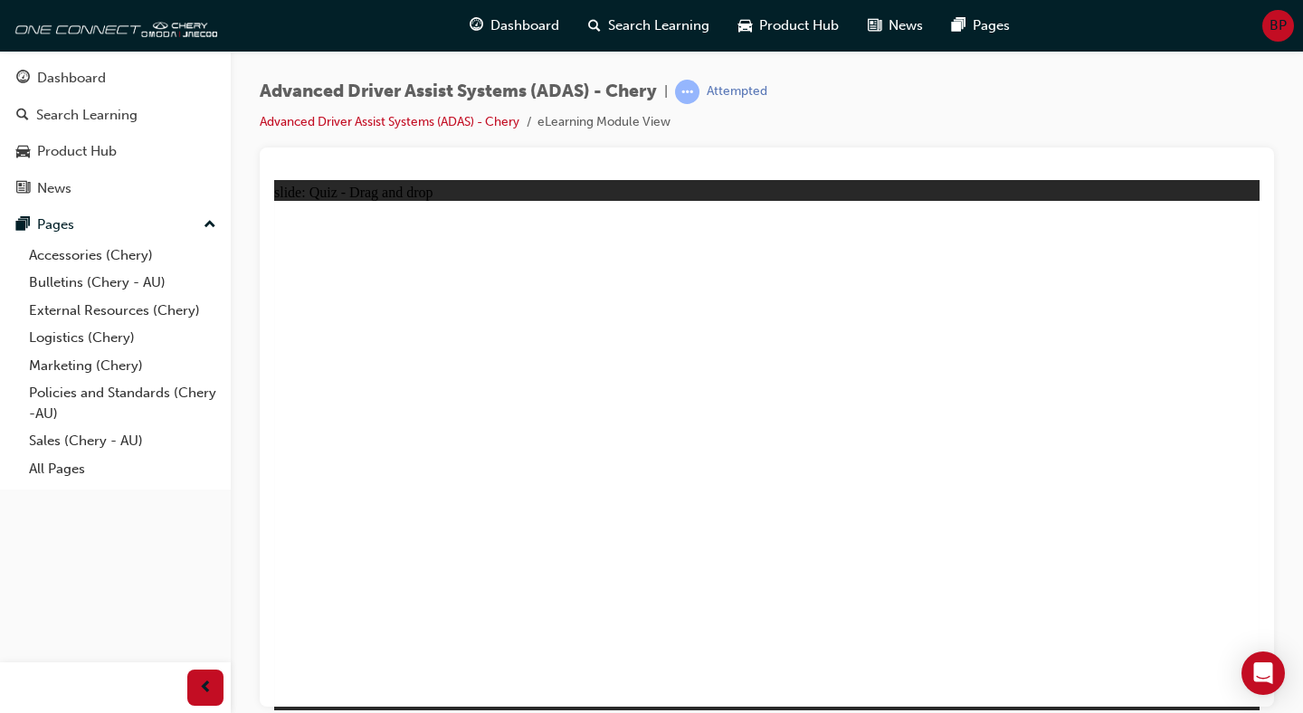
drag, startPoint x: 981, startPoint y: 299, endPoint x: 981, endPoint y: 547, distance: 248.0
drag, startPoint x: 550, startPoint y: 601, endPoint x: 792, endPoint y: 272, distance: 408.6
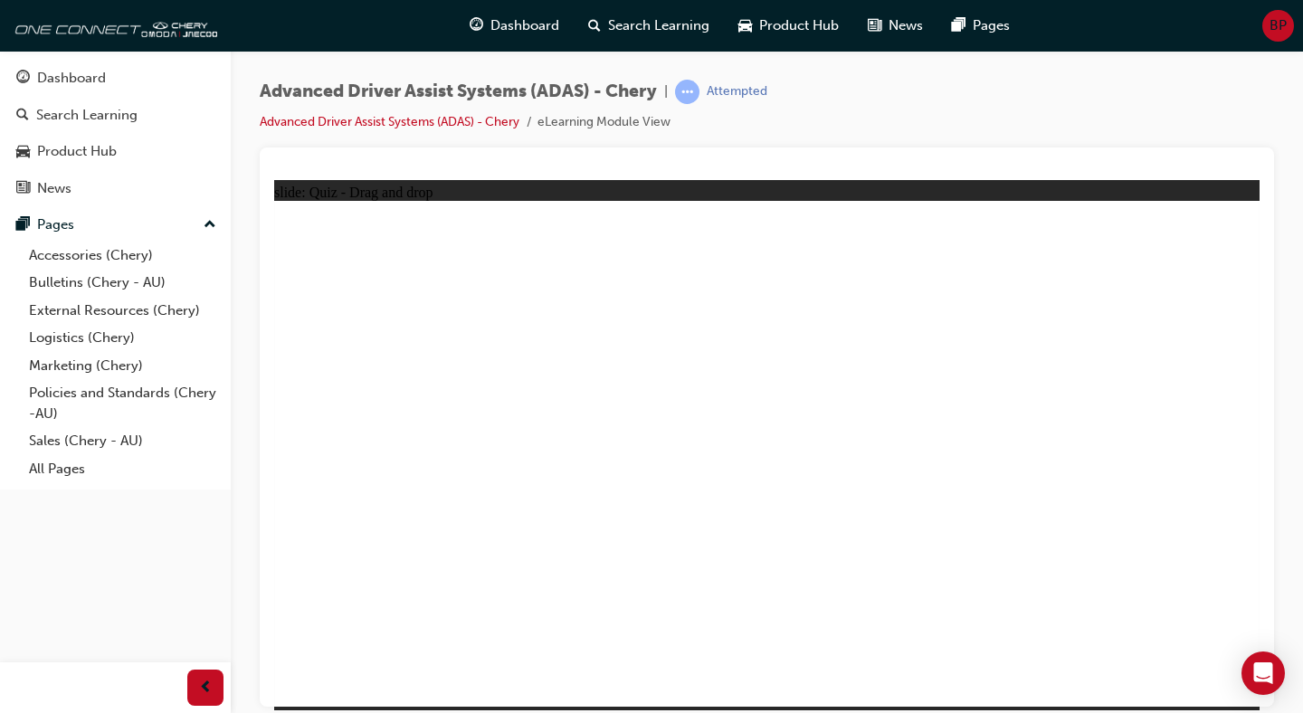
drag, startPoint x: 714, startPoint y: 595, endPoint x: 1033, endPoint y: 319, distance: 420.9
drag, startPoint x: 420, startPoint y: 608, endPoint x: 1148, endPoint y: 353, distance: 771.1
drag, startPoint x: 917, startPoint y: 602, endPoint x: 867, endPoint y: 378, distance: 229.0
drag, startPoint x: 1064, startPoint y: 618, endPoint x: 809, endPoint y: 342, distance: 375.9
